Goal: Task Accomplishment & Management: Use online tool/utility

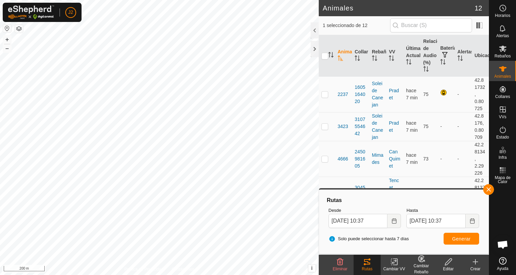
scroll to position [143, 0]
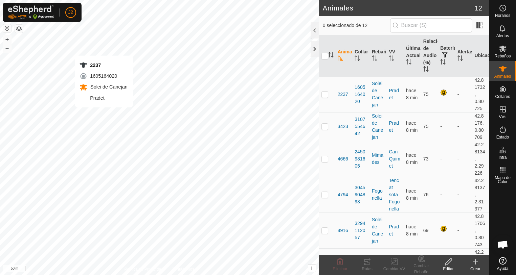
checkbox input "true"
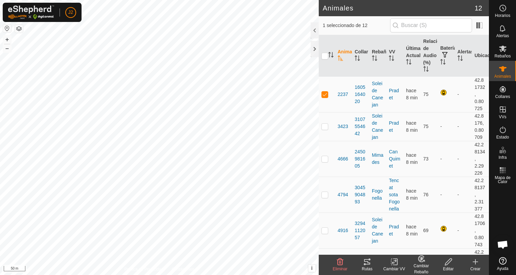
click at [369, 267] on div "Rutas" at bounding box center [366, 269] width 27 height 6
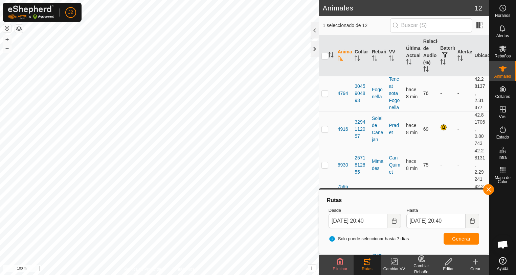
scroll to position [135, 0]
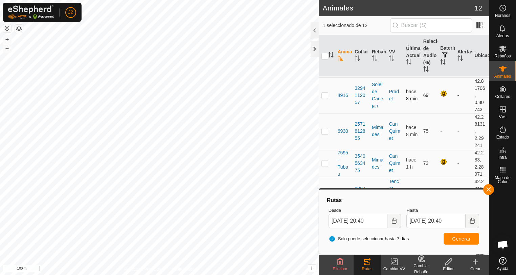
click at [322, 95] on p-checkbox at bounding box center [324, 95] width 7 height 5
checkbox input "true"
click at [465, 239] on span "Generar" at bounding box center [461, 238] width 19 height 5
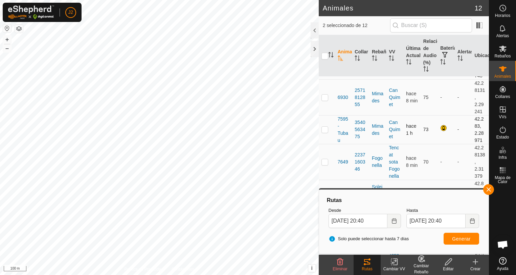
scroll to position [203, 0]
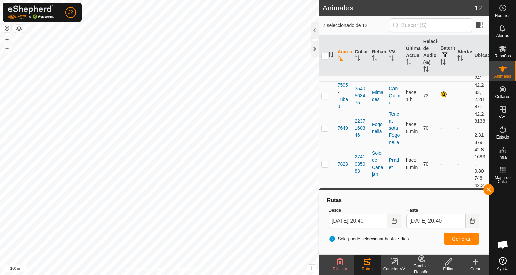
click at [324, 166] on p-checkbox at bounding box center [324, 163] width 7 height 5
checkbox input "true"
click at [455, 237] on span "Generar" at bounding box center [461, 238] width 19 height 5
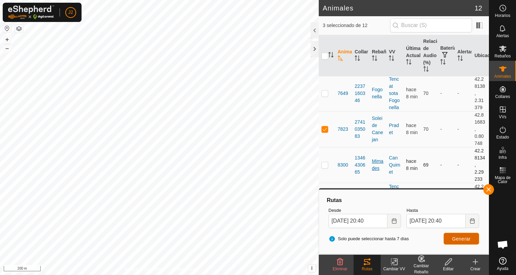
scroll to position [0, 0]
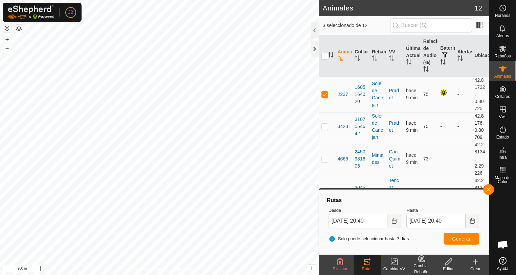
click at [324, 127] on p-checkbox at bounding box center [324, 126] width 7 height 5
checkbox input "true"
click at [462, 238] on span "Generar" at bounding box center [461, 238] width 19 height 5
click at [327, 95] on p-checkbox at bounding box center [324, 94] width 7 height 5
checkbox input "false"
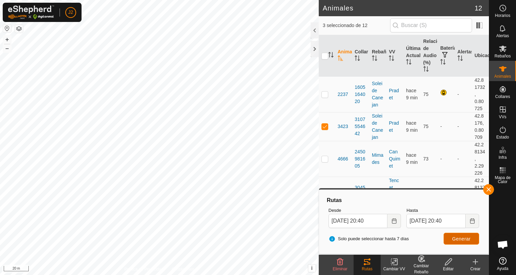
click at [464, 241] on span "Generar" at bounding box center [461, 238] width 19 height 5
click at [325, 127] on p-checkbox at bounding box center [324, 126] width 7 height 5
checkbox input "false"
click at [453, 240] on span "Generar" at bounding box center [461, 238] width 19 height 5
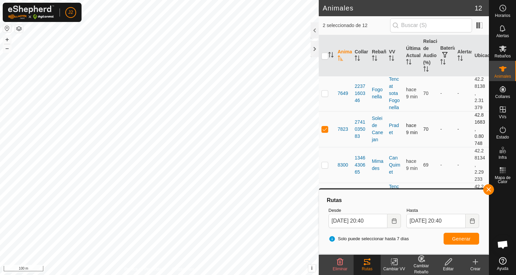
click at [325, 130] on p-checkbox at bounding box center [324, 128] width 7 height 5
checkbox input "false"
click at [467, 239] on span "Generar" at bounding box center [461, 238] width 19 height 5
checkbox input "false"
checkbox input "true"
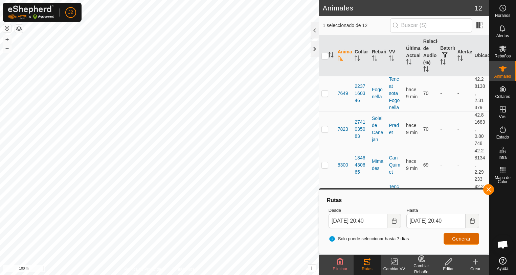
click at [457, 238] on span "Generar" at bounding box center [461, 238] width 19 height 5
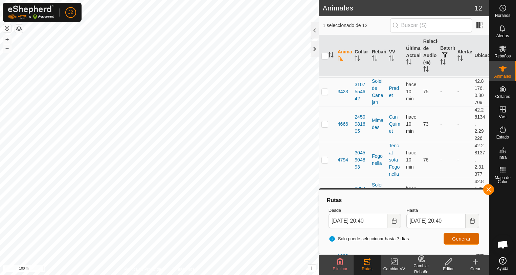
scroll to position [1, 0]
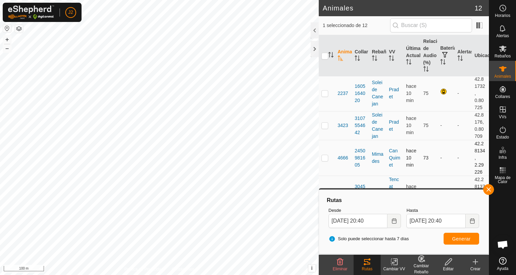
click at [325, 159] on p-checkbox at bounding box center [324, 157] width 7 height 5
checkbox input "true"
click at [461, 241] on span "Generar" at bounding box center [461, 238] width 19 height 5
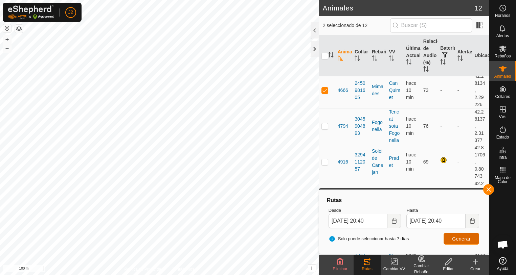
scroll to position [136, 0]
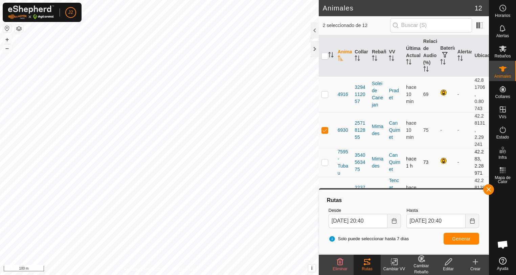
click at [324, 163] on p-checkbox at bounding box center [324, 162] width 7 height 5
click at [462, 239] on span "Generar" at bounding box center [461, 238] width 19 height 5
click at [489, 191] on button "button" at bounding box center [488, 189] width 11 height 11
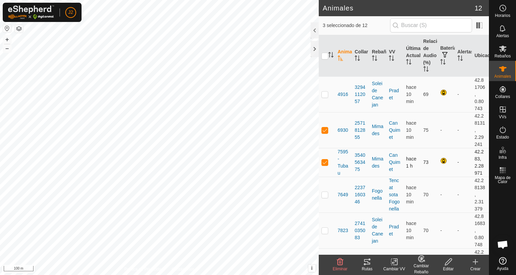
click at [325, 165] on p-checkbox at bounding box center [324, 162] width 7 height 5
checkbox input "false"
click at [325, 131] on p-checkbox at bounding box center [324, 129] width 7 height 5
checkbox input "false"
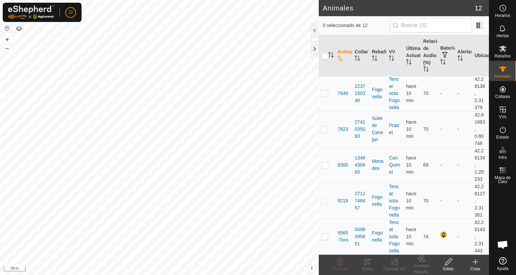
scroll to position [35, 0]
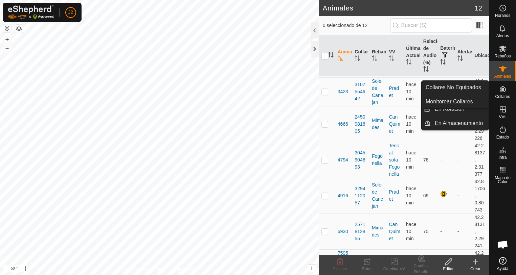
click at [498, 90] on es-neckbands-svg-icon at bounding box center [502, 89] width 12 height 11
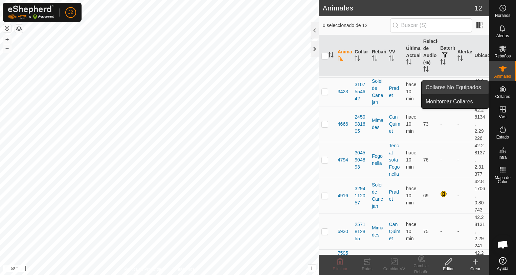
click at [448, 88] on link "Collares No Equipados" at bounding box center [454, 88] width 67 height 14
